Goal: Register for event/course

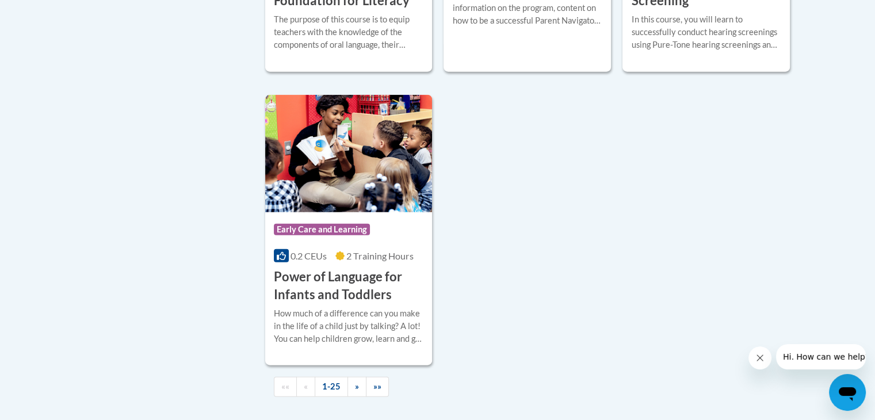
scroll to position [2704, 0]
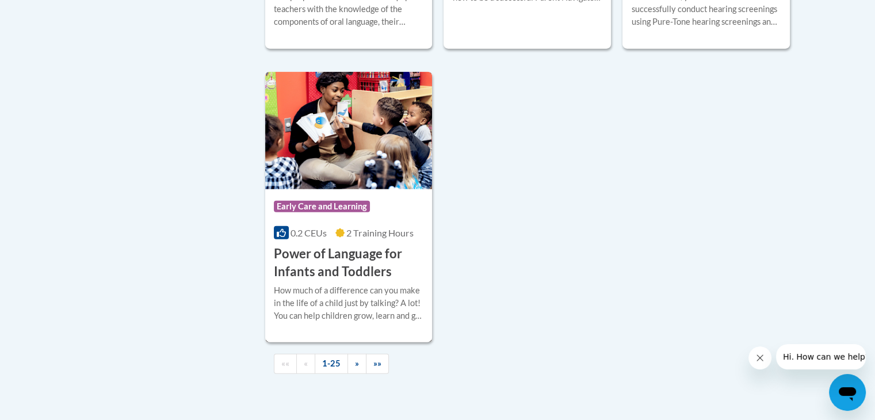
click at [366, 272] on h3 "Power of Language for Infants and Toddlers" at bounding box center [349, 263] width 150 height 36
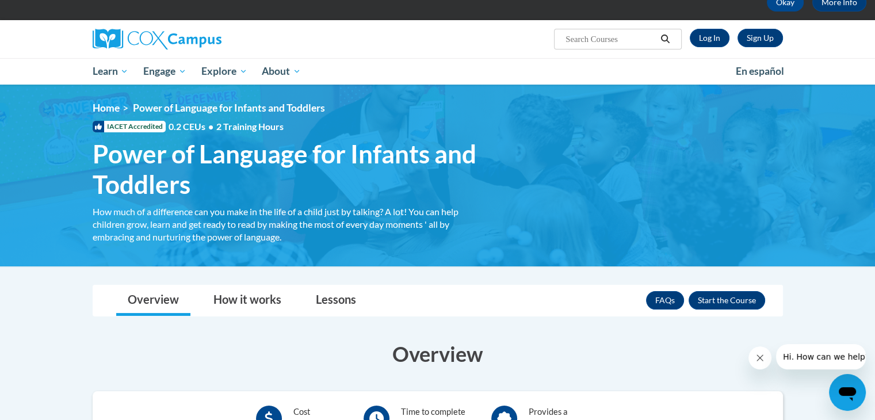
scroll to position [115, 0]
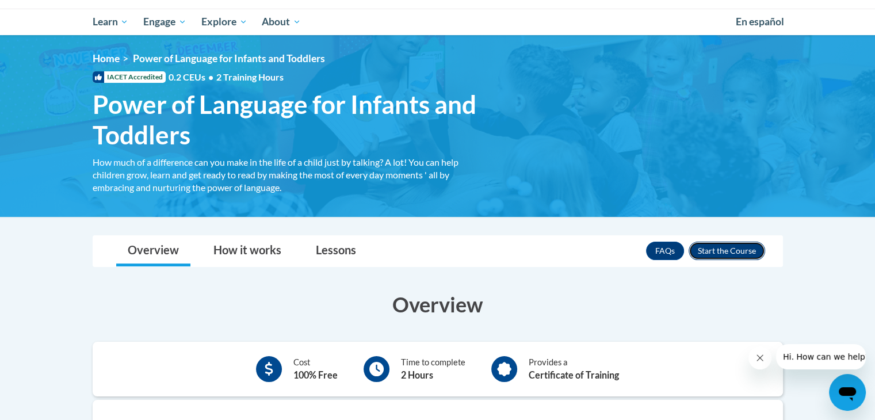
click at [715, 249] on button "Enroll" at bounding box center [727, 251] width 77 height 18
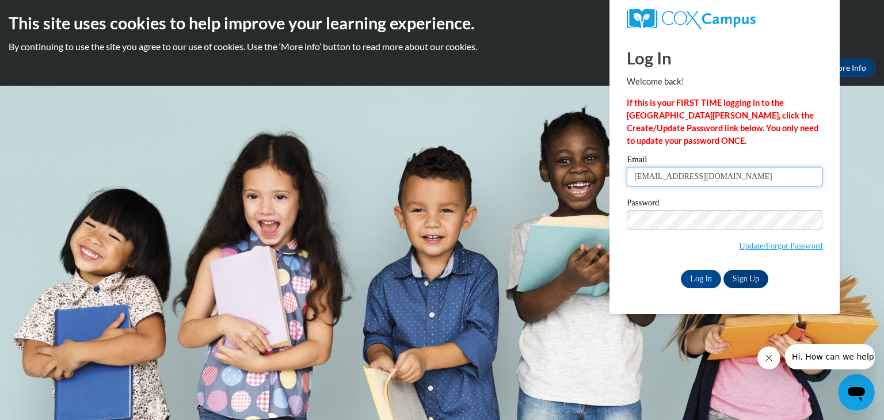
click at [731, 173] on input "jcwex@hotmail.com" at bounding box center [725, 177] width 196 height 20
click at [728, 172] on input "jcwex@hotmail.com" at bounding box center [725, 177] width 196 height 20
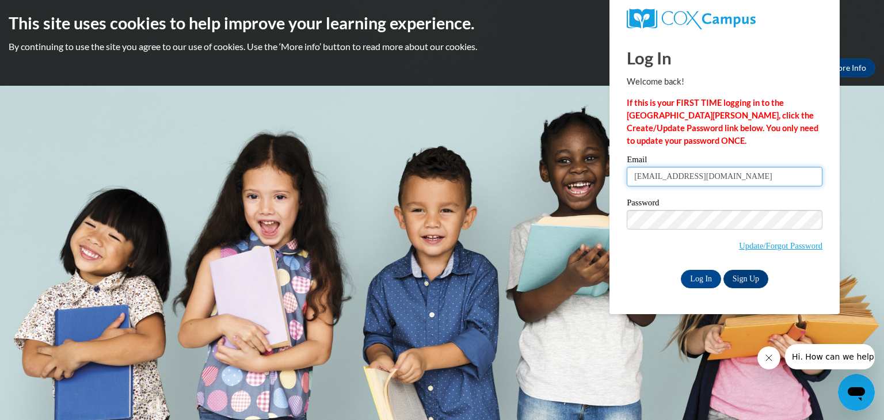
click at [728, 172] on input "jcwex@hotmail.com" at bounding box center [725, 177] width 196 height 20
type input "[EMAIL_ADDRESS][DOMAIN_NAME]"
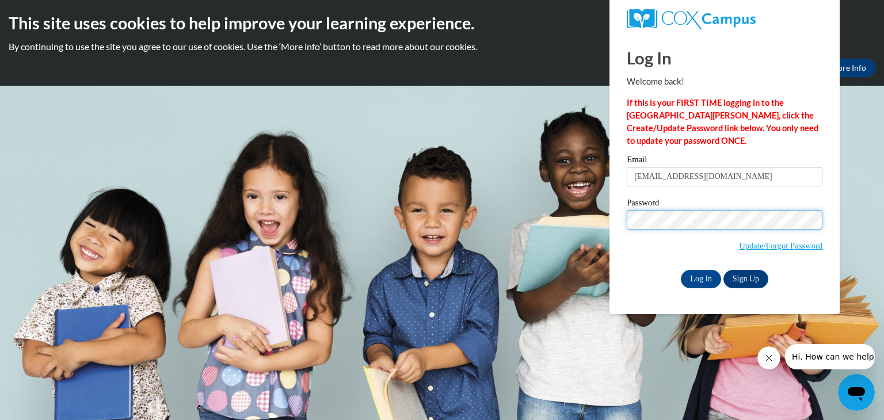
click at [587, 224] on body "This site uses cookies to help improve your learning experience. By continuing …" at bounding box center [442, 210] width 884 height 420
click at [703, 284] on input "Log In" at bounding box center [701, 279] width 40 height 18
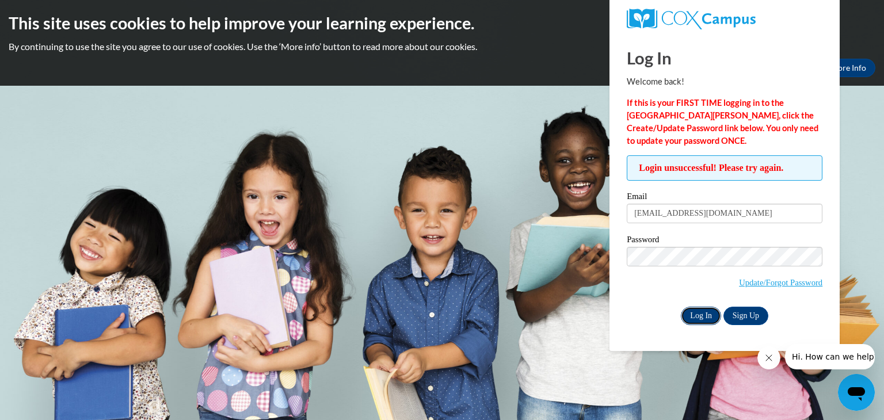
click at [704, 319] on input "Log In" at bounding box center [701, 316] width 40 height 18
click at [692, 313] on input "Log In" at bounding box center [701, 316] width 40 height 18
click at [608, 235] on body "This site uses cookies to help improve your learning experience. By continuing …" at bounding box center [442, 210] width 884 height 420
click at [651, 245] on label "Password" at bounding box center [725, 241] width 196 height 12
click at [704, 319] on input "Log In" at bounding box center [701, 316] width 40 height 18
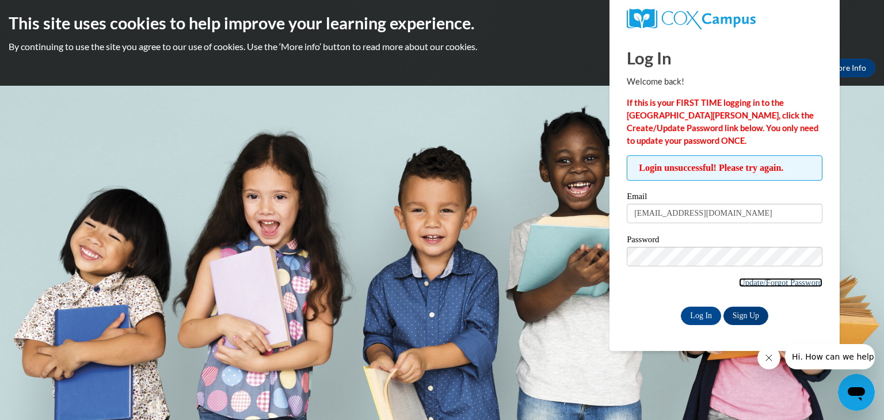
click at [784, 284] on link "Update/Forgot Password" at bounding box center [780, 282] width 83 height 9
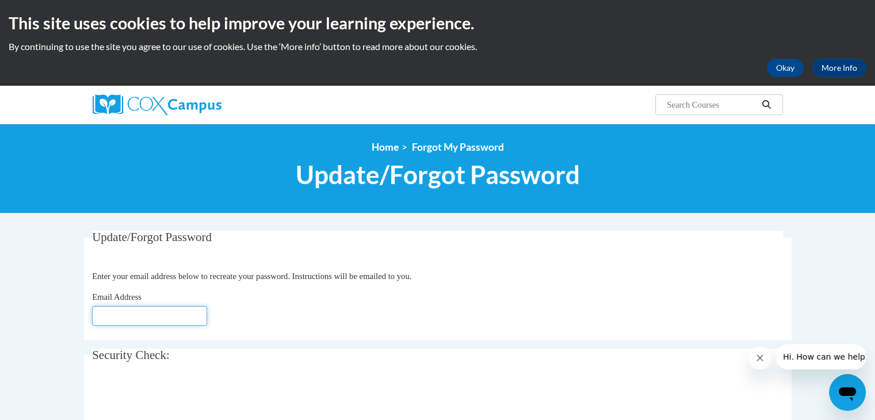
click at [140, 314] on input "Email Address" at bounding box center [149, 316] width 115 height 20
type input "[EMAIL_ADDRESS][DOMAIN_NAME]"
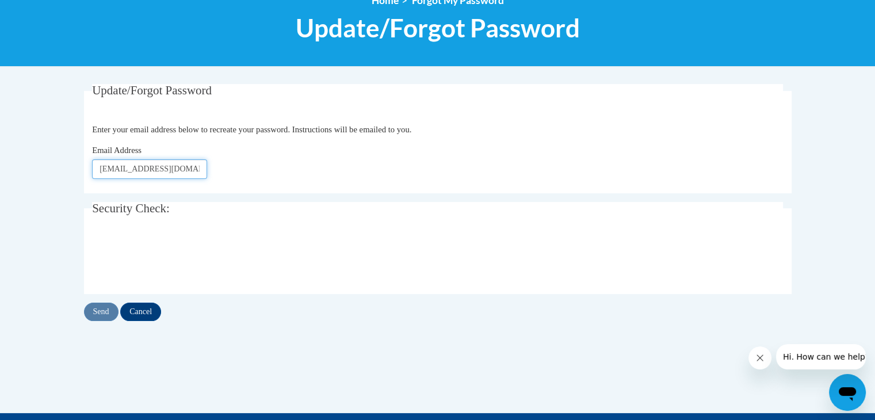
scroll to position [173, 0]
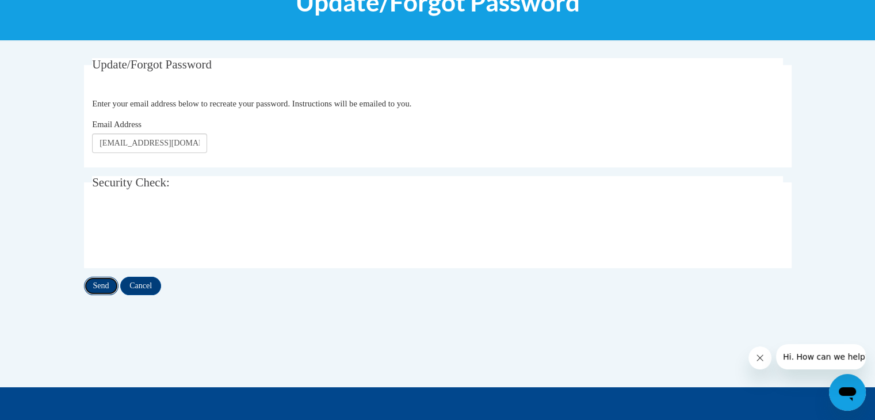
click at [93, 284] on input "Send" at bounding box center [101, 286] width 35 height 18
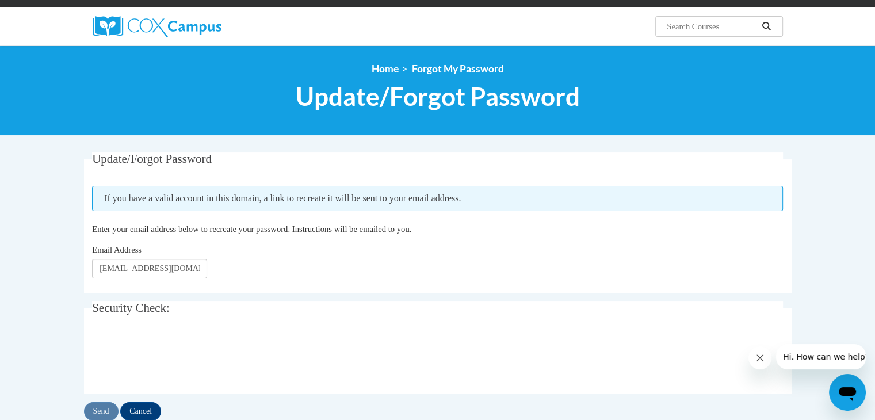
scroll to position [230, 0]
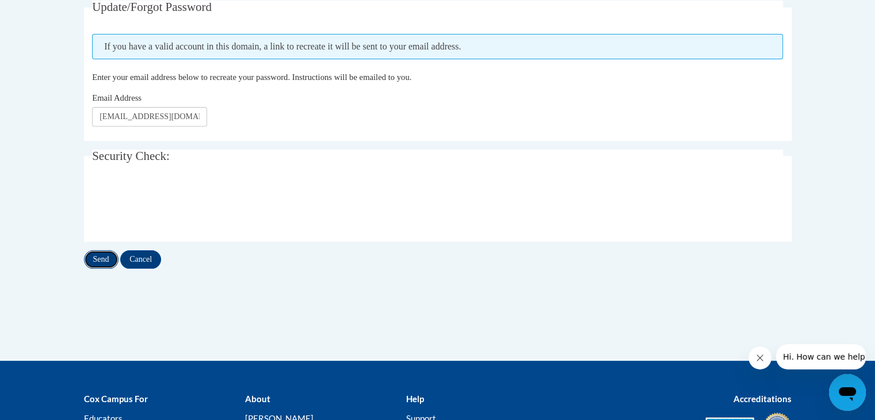
click at [94, 257] on input "Send" at bounding box center [101, 259] width 35 height 18
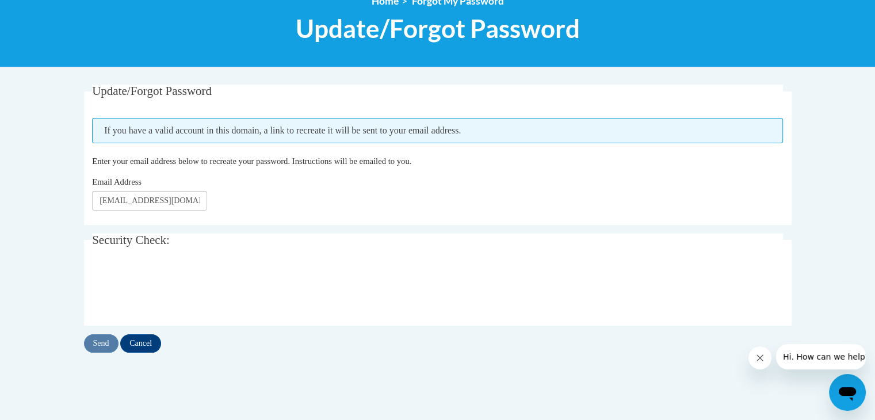
scroll to position [147, 0]
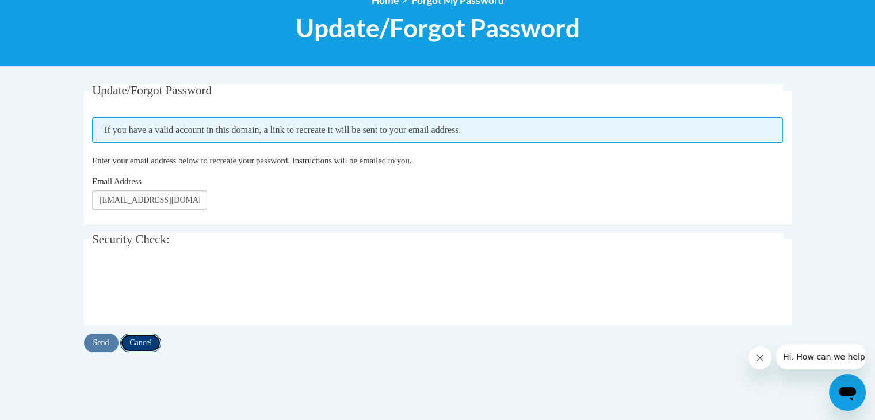
click at [158, 349] on input "Cancel" at bounding box center [140, 343] width 41 height 18
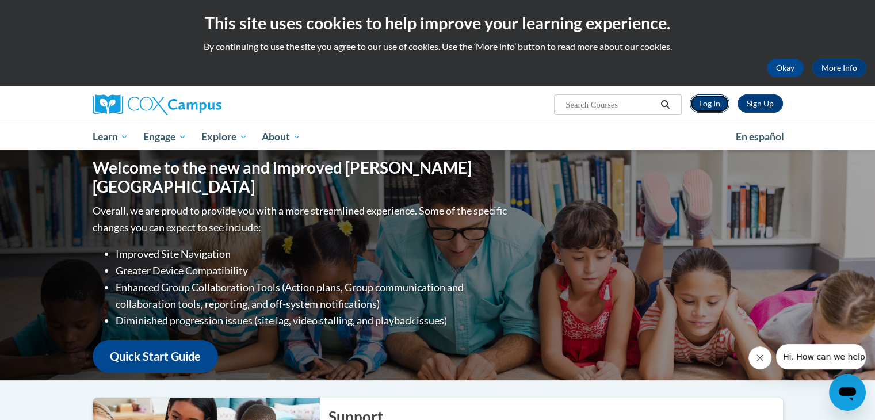
click at [716, 108] on link "Log In" at bounding box center [710, 103] width 40 height 18
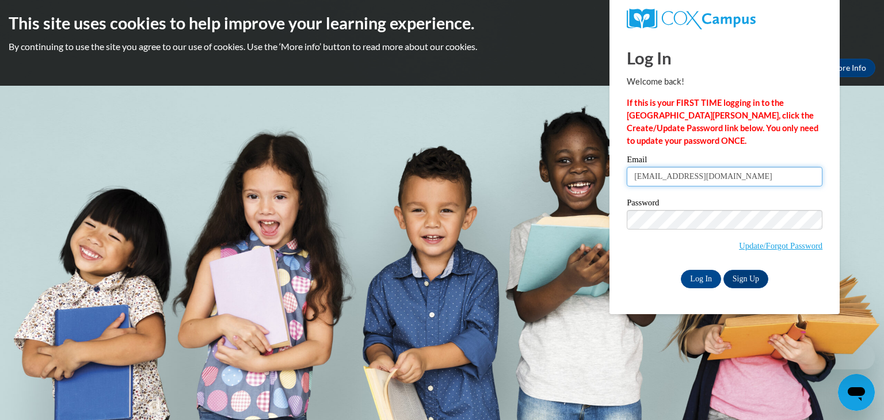
click at [732, 184] on input "jcwex@hotmail.com" at bounding box center [725, 177] width 196 height 20
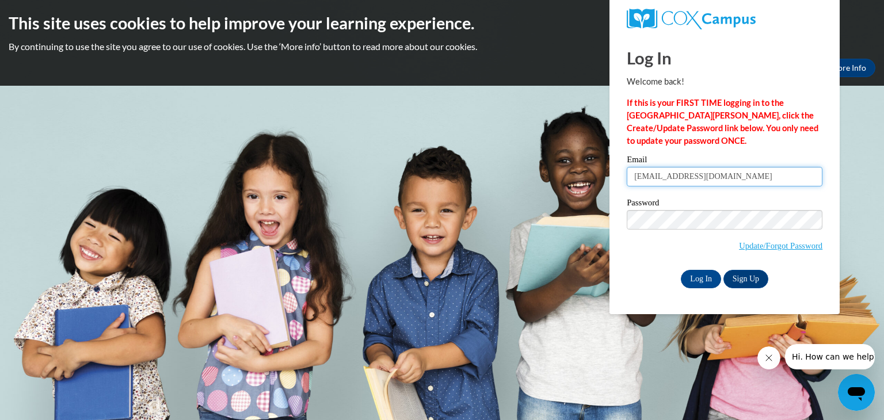
click at [732, 184] on input "jcwex@hotmail.com" at bounding box center [725, 177] width 196 height 20
type input "kassbar99@gmail.com"
click at [705, 278] on input "Log In" at bounding box center [701, 279] width 40 height 18
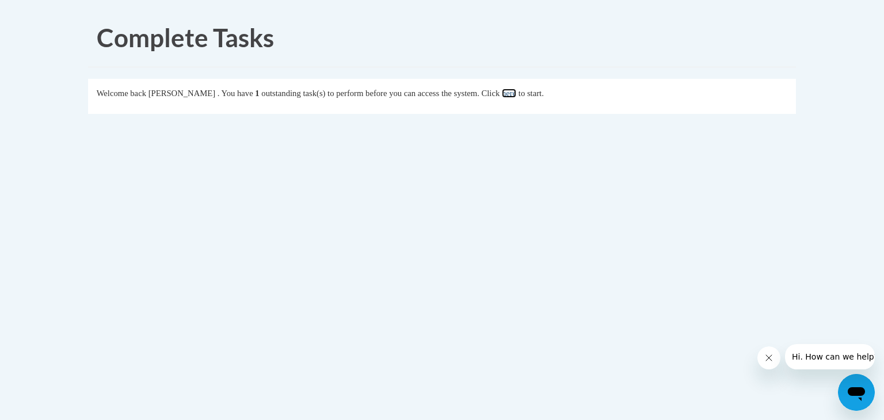
click at [516, 95] on link "here" at bounding box center [509, 93] width 14 height 9
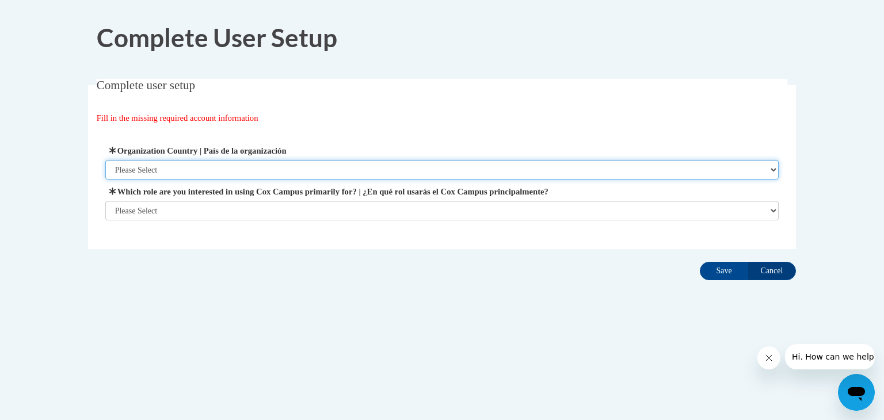
click at [262, 167] on select "Please Select United States | Estados Unidos Outside of the United States | Fue…" at bounding box center [442, 170] width 674 height 20
select select "ad49bcad-a171-4b2e-b99c-48b446064914"
click at [105, 160] on select "Please Select United States | Estados Unidos Outside of the United States | Fue…" at bounding box center [442, 170] width 674 height 20
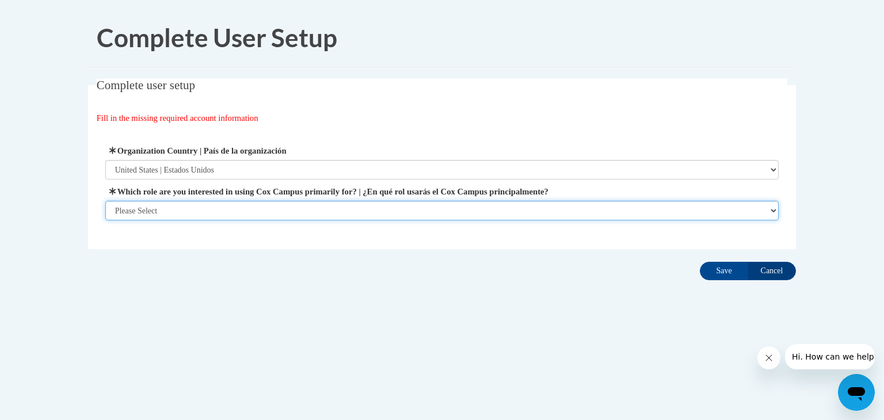
click at [224, 213] on select "Please Select College/University | Colegio/Universidad Community/Nonprofit Part…" at bounding box center [442, 211] width 674 height 20
select select "fbf2d438-af2f-41f8-98f1-81c410e29de3"
click at [105, 220] on select "Please Select College/University | Colegio/Universidad Community/Nonprofit Part…" at bounding box center [442, 211] width 674 height 20
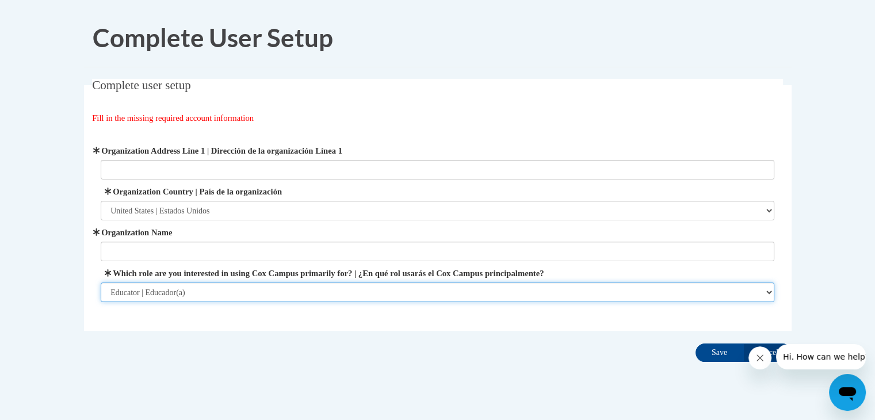
click at [216, 296] on select "Please Select College/University | Colegio/Universidad Community/Nonprofit Part…" at bounding box center [438, 293] width 674 height 20
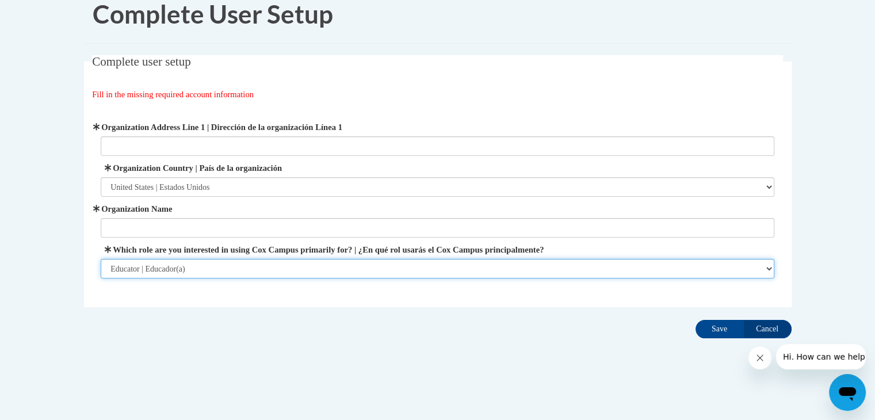
click at [304, 275] on select "Please Select College/University | Colegio/Universidad Community/Nonprofit Part…" at bounding box center [438, 269] width 674 height 20
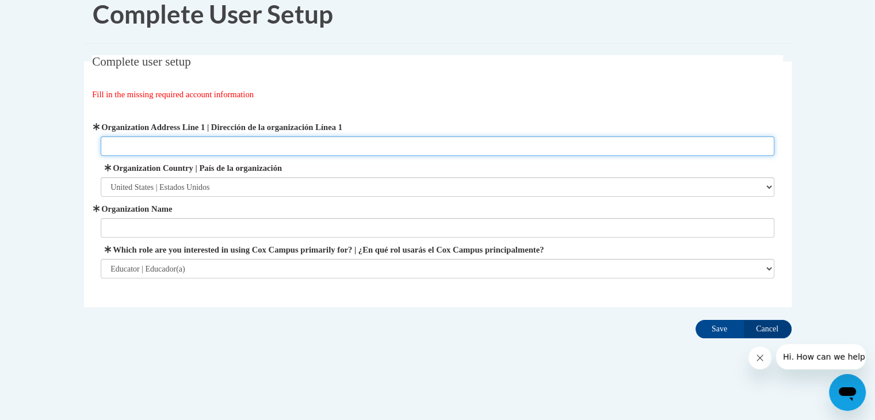
click at [311, 147] on input "Organization Address Line 1 | Dirección de la organización Línea 1" at bounding box center [438, 146] width 674 height 20
type input "1010 Wincross Court"
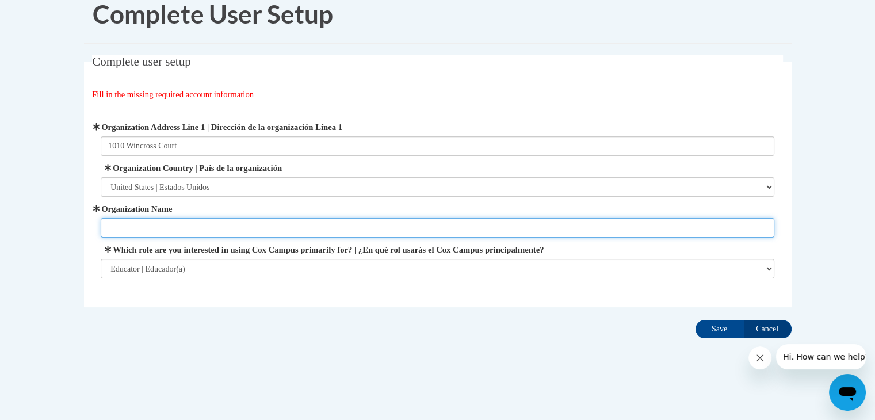
click at [175, 224] on input "Organization Name" at bounding box center [438, 228] width 674 height 20
type input "PRIMROSE OF COOL SPRINGS"
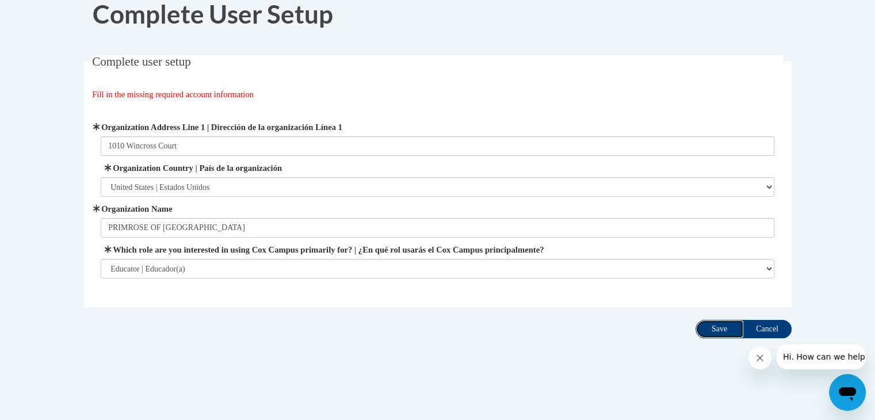
click at [726, 322] on input "Save" at bounding box center [720, 329] width 48 height 18
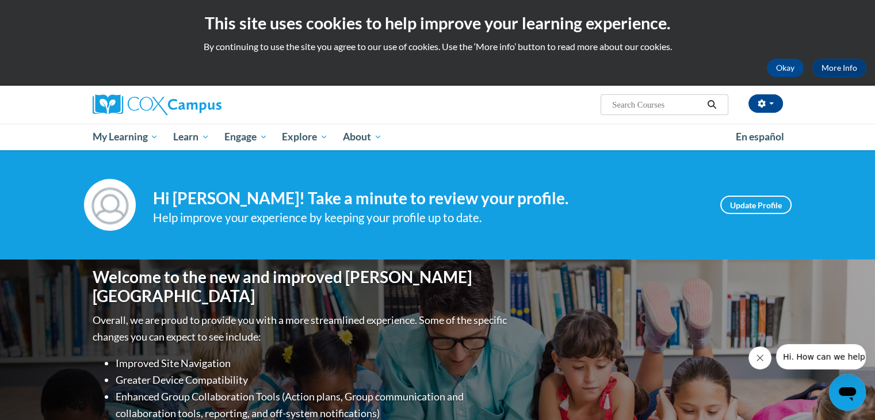
click at [177, 208] on div "Help improve your experience by keeping your profile up to date." at bounding box center [428, 217] width 550 height 19
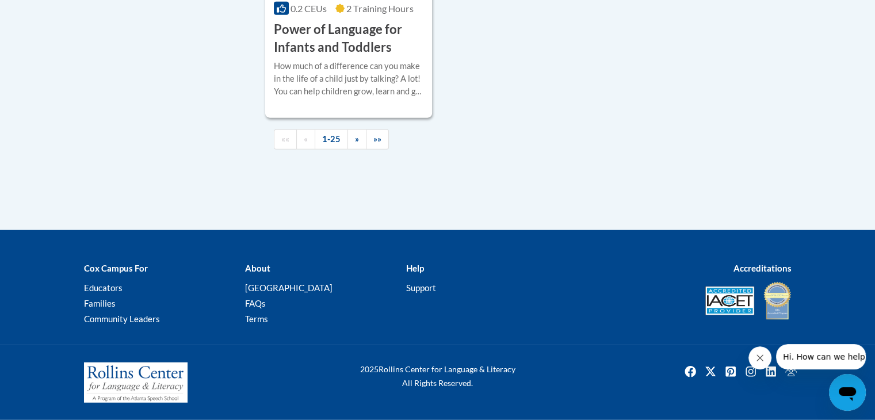
scroll to position [2670, 0]
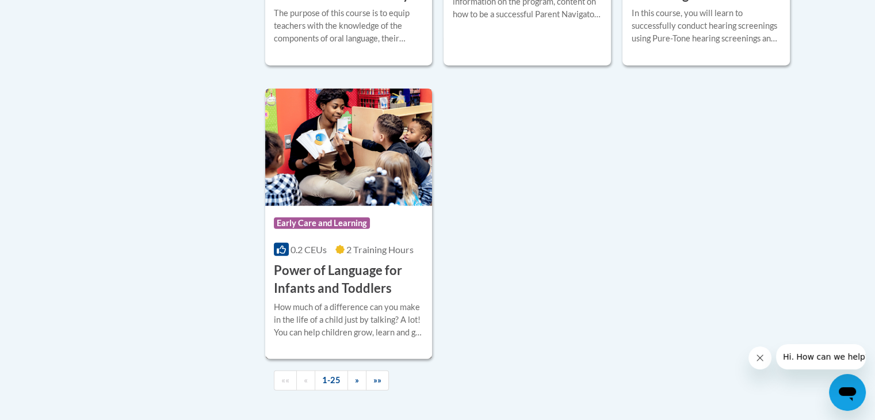
click at [339, 318] on div "How much of a difference can you make in the life of a child just by talking? A…" at bounding box center [349, 320] width 150 height 38
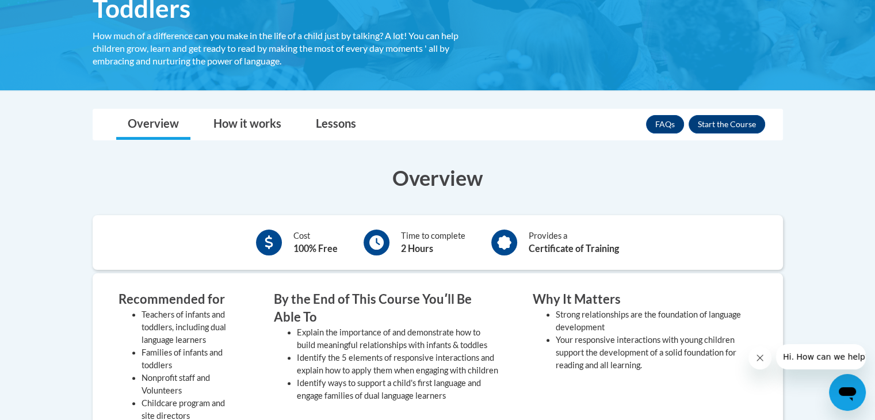
scroll to position [243, 0]
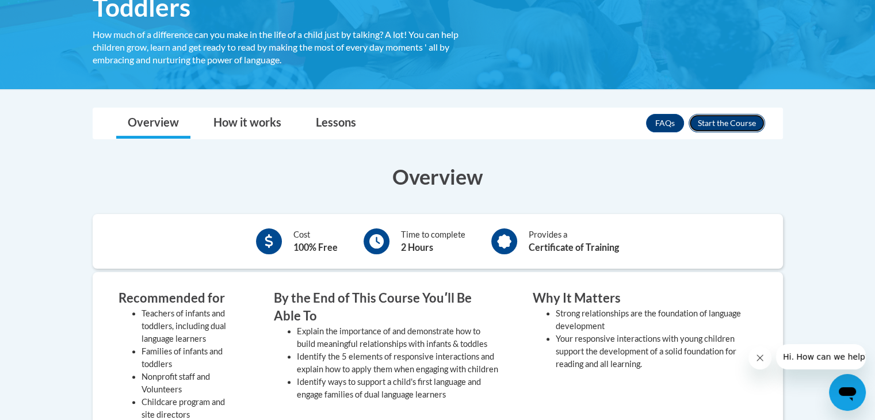
click at [723, 125] on button "Enroll" at bounding box center [727, 123] width 77 height 18
